Goal: Navigation & Orientation: Find specific page/section

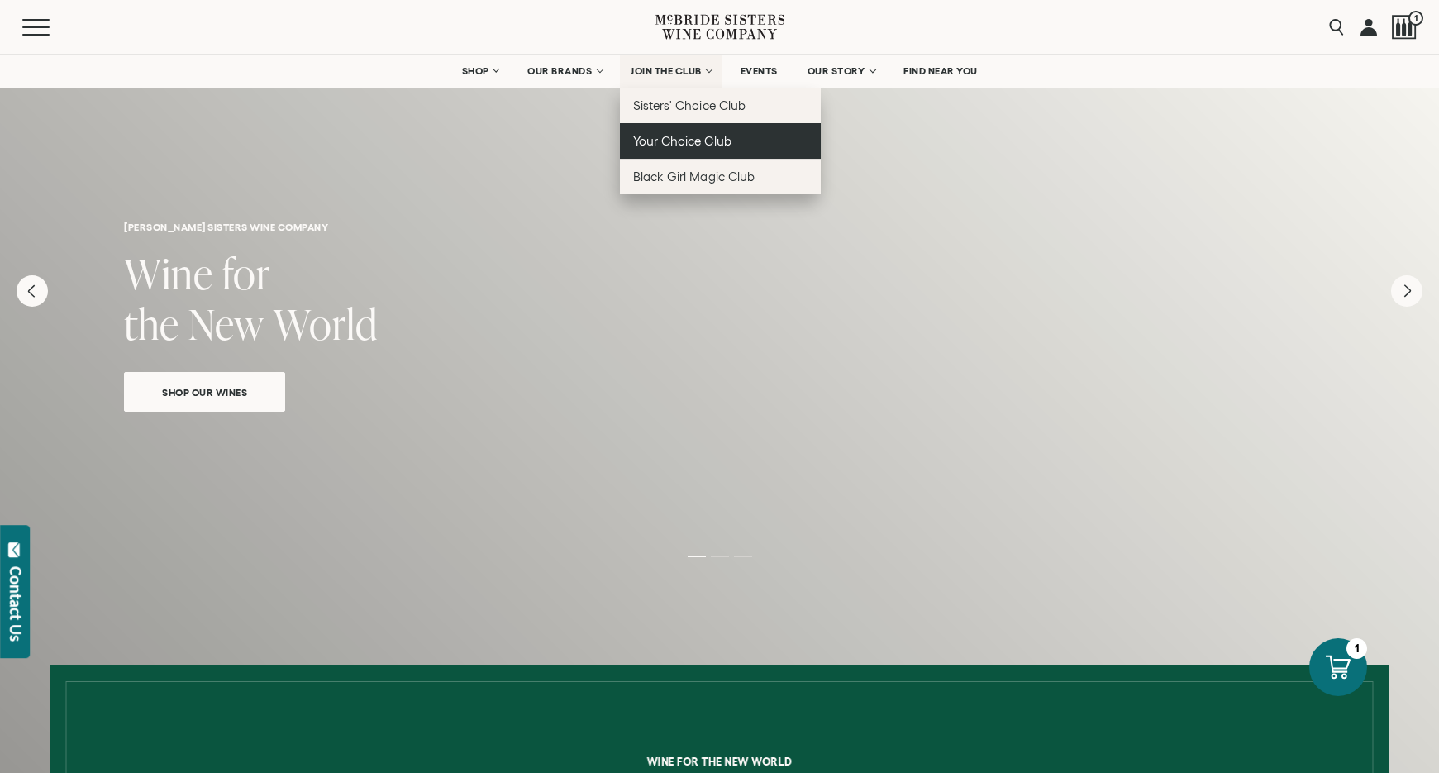
click at [693, 144] on span "Your Choice Club" at bounding box center [682, 141] width 98 height 14
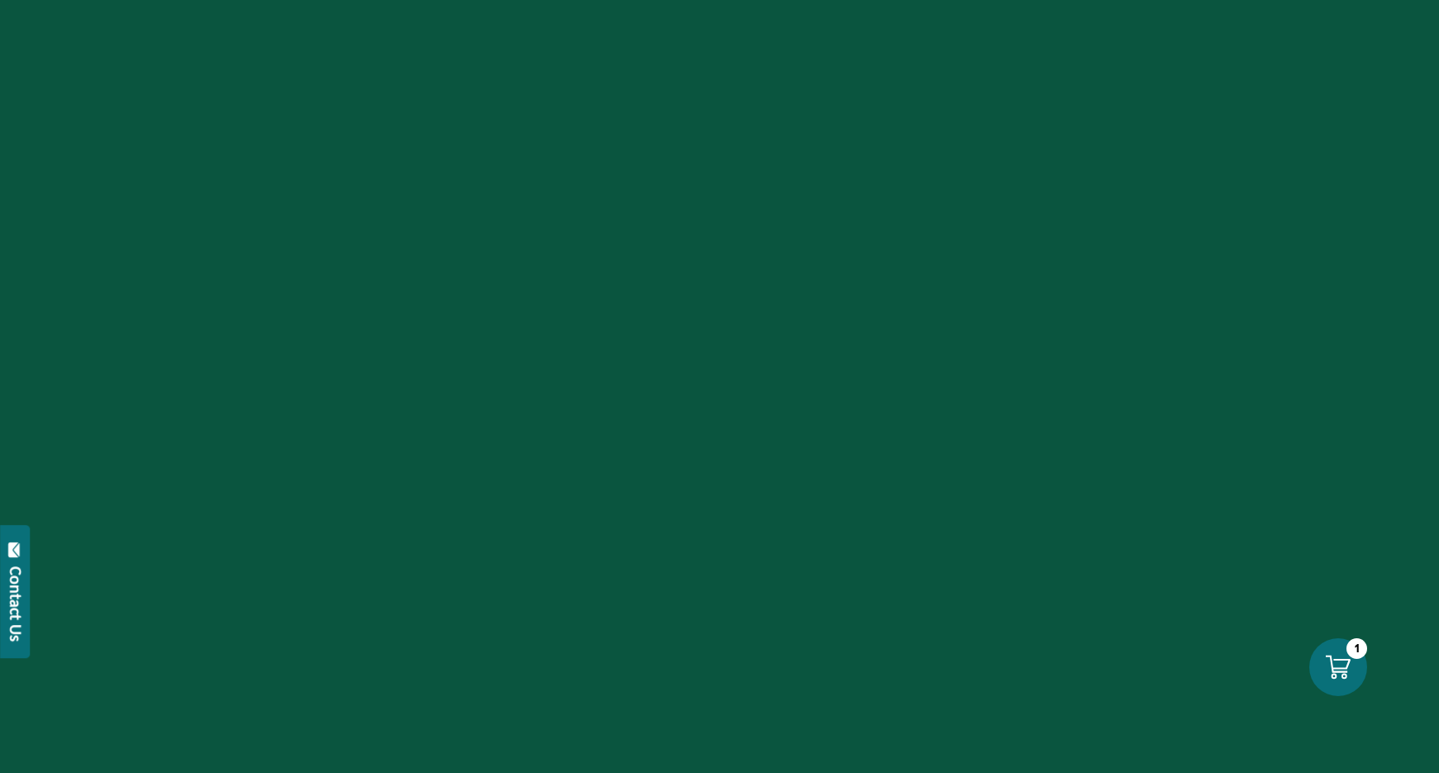
scroll to position [742, 0]
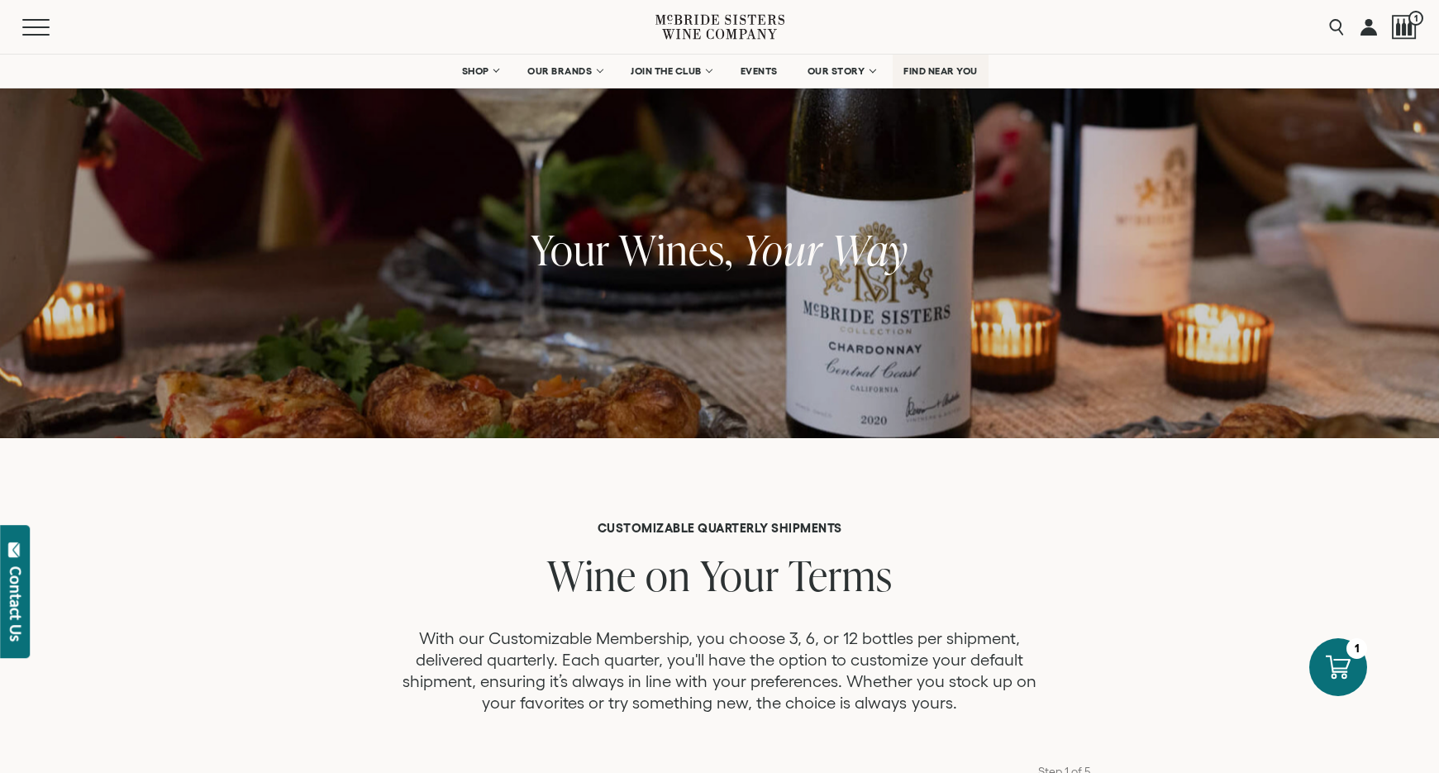
click at [953, 72] on span "FIND NEAR YOU" at bounding box center [940, 71] width 74 height 12
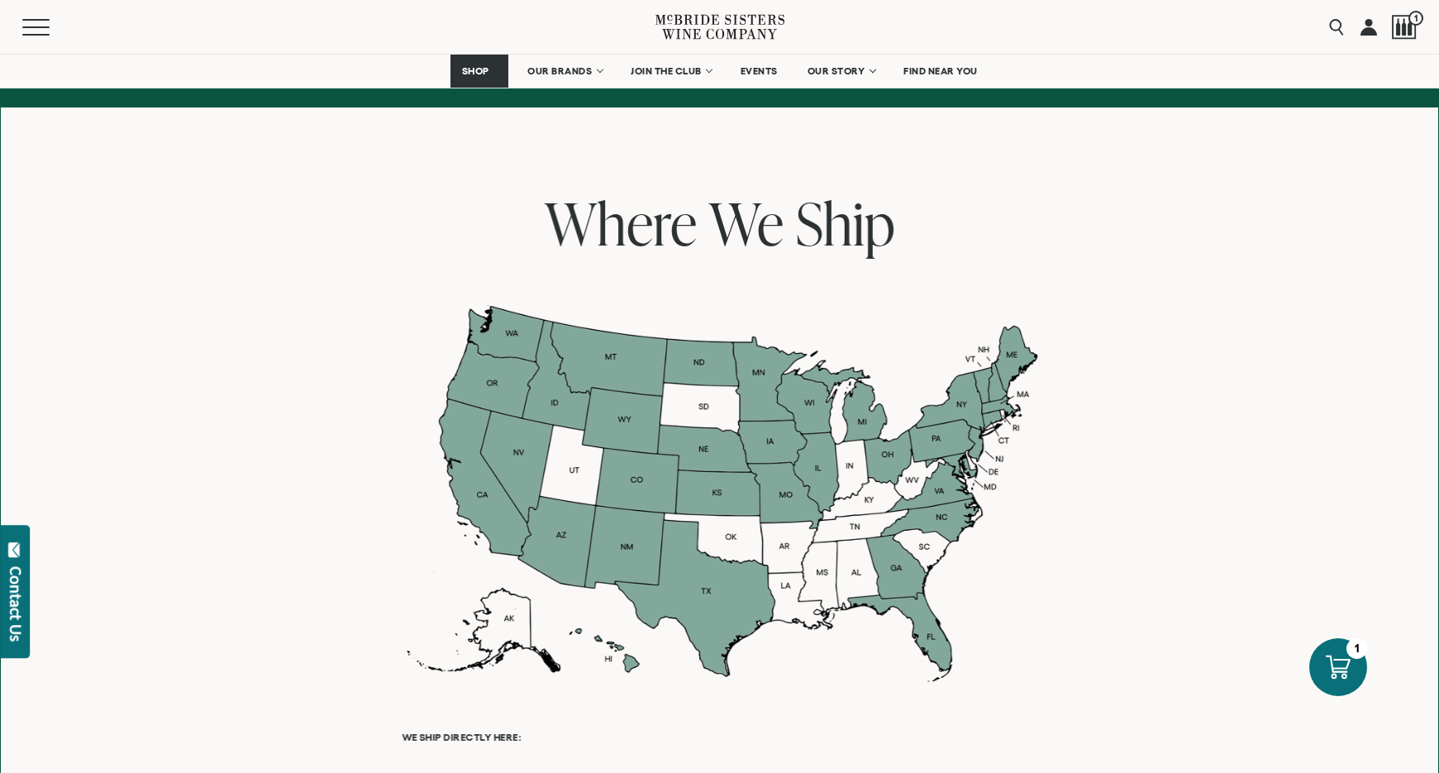
scroll to position [1135, 0]
